Goal: Navigation & Orientation: Understand site structure

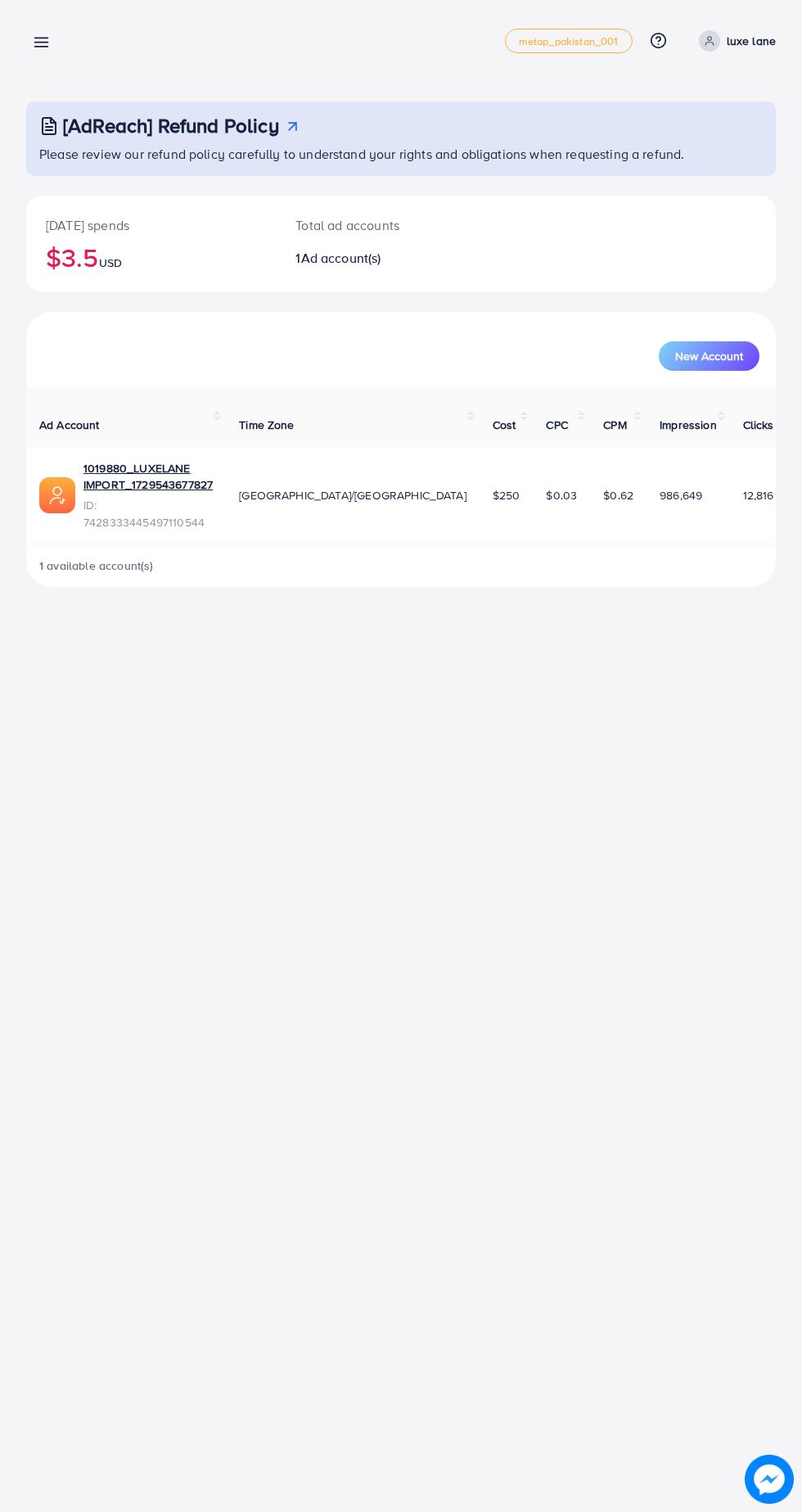
click at [41, 39] on line at bounding box center [41, 39] width 13 height 0
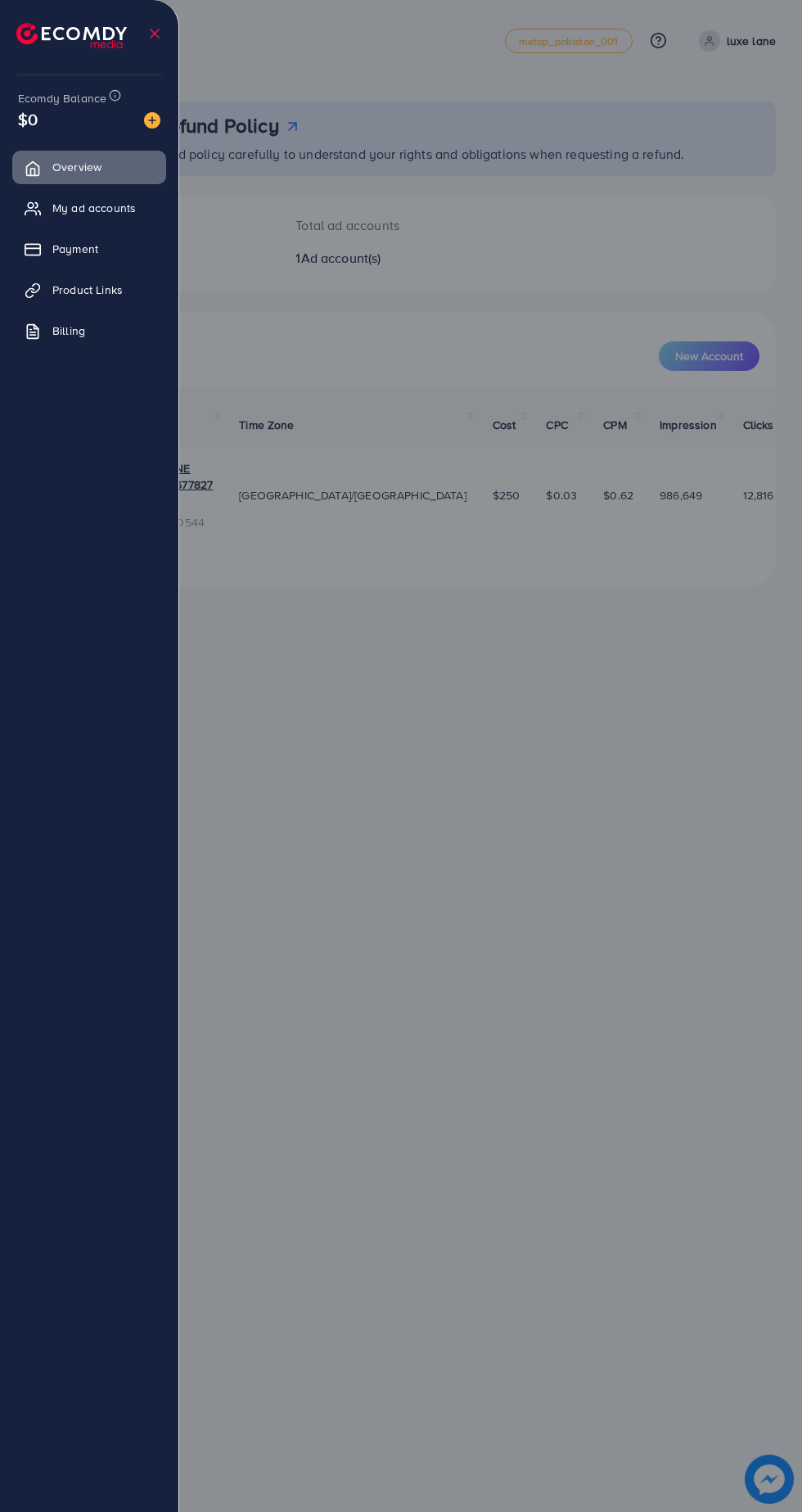
click at [170, 125] on div "Ecomdy Balance $0 Overview My ad accounts Payment Product Links Billing" at bounding box center [90, 756] width 179 height 1512
click at [157, 33] on icon at bounding box center [155, 33] width 17 height 17
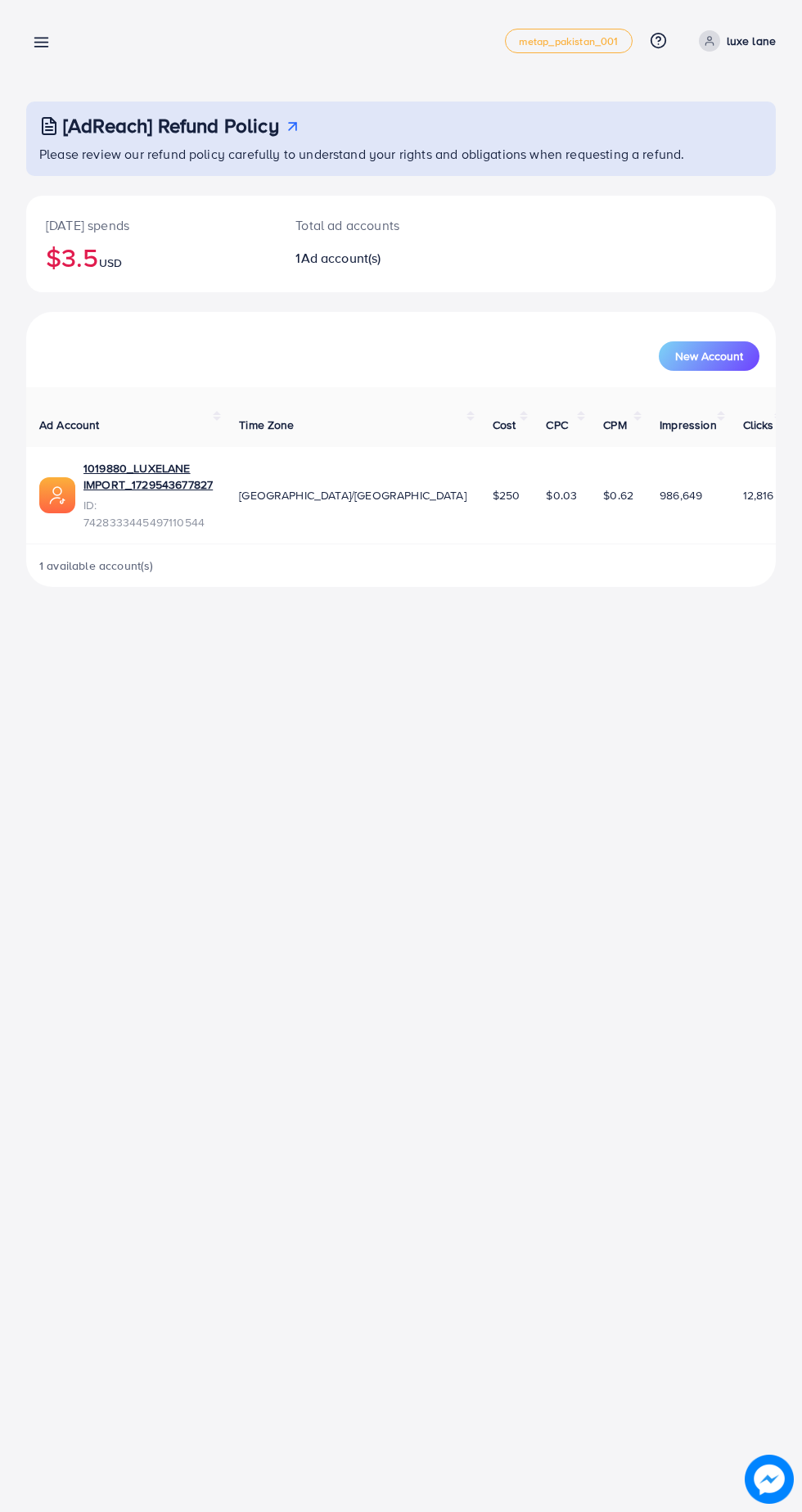
click at [41, 42] on line at bounding box center [41, 42] width 13 height 0
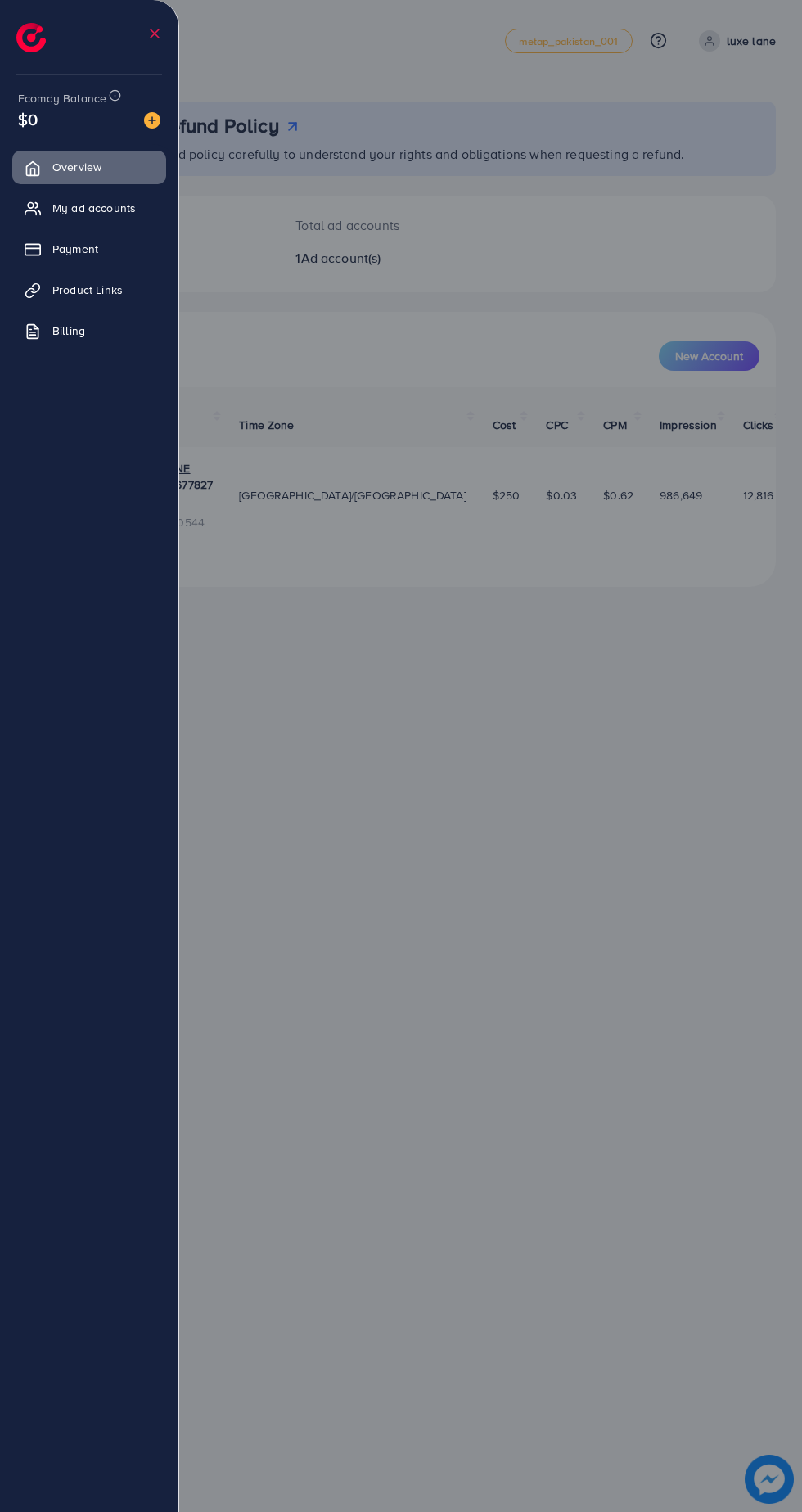
click at [152, 62] on li at bounding box center [155, 33] width 17 height 57
